Goal: Task Accomplishment & Management: Manage account settings

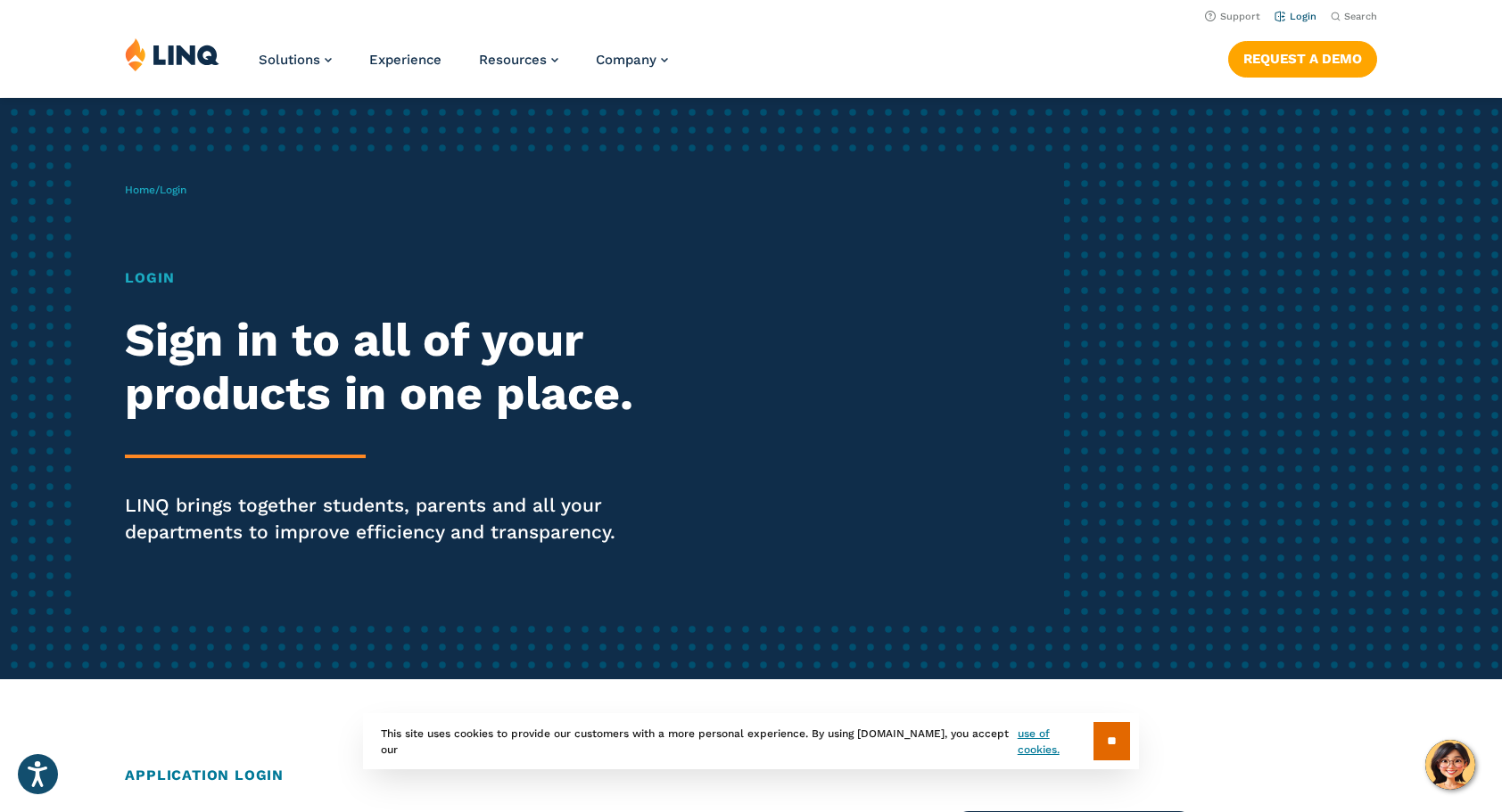
click at [1300, 16] on link "Login" at bounding box center [1296, 17] width 42 height 12
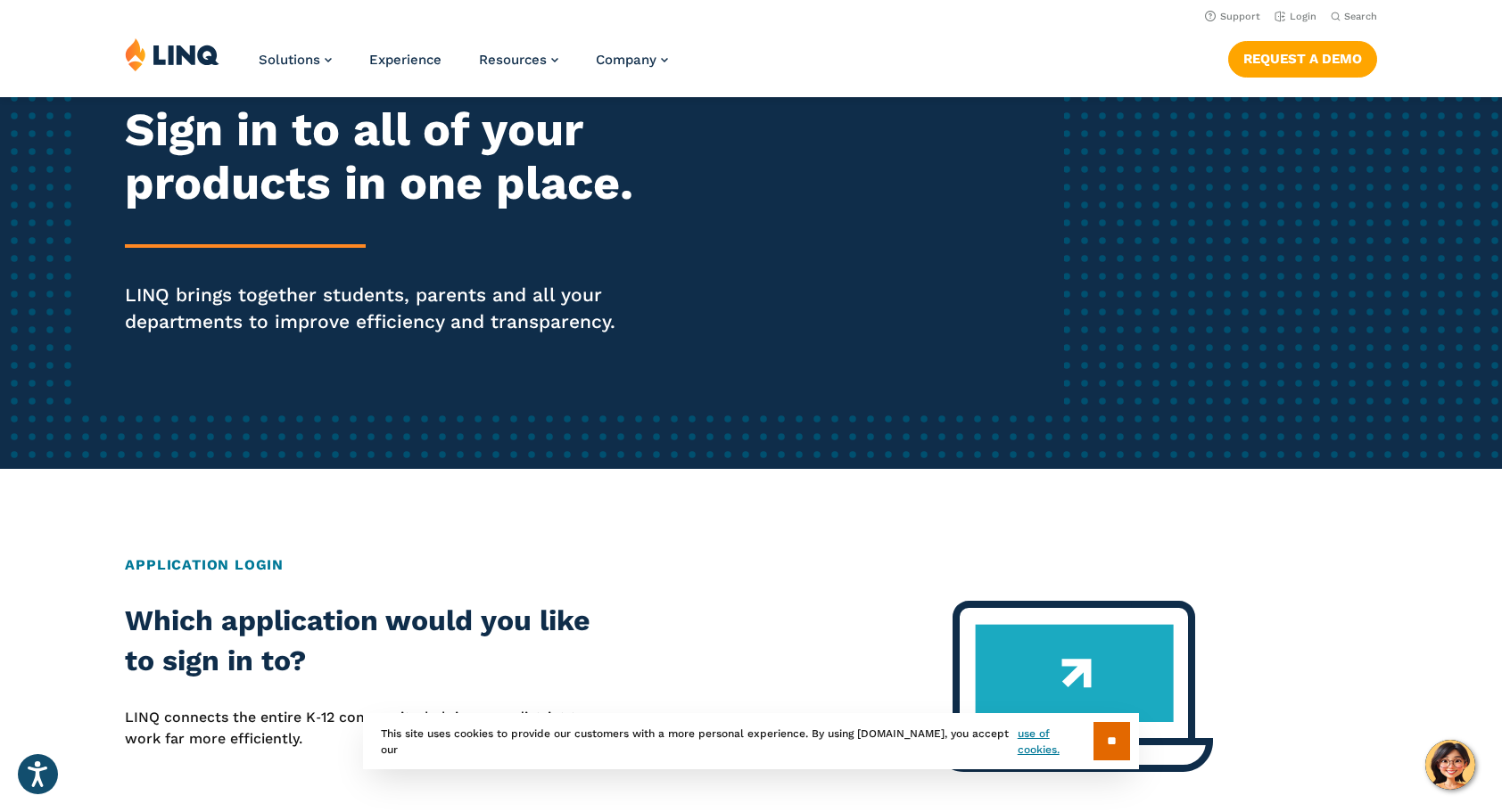
scroll to position [89, 0]
